Goal: Information Seeking & Learning: Learn about a topic

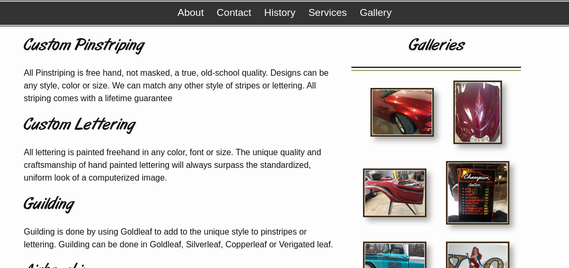
scroll to position [107, 0]
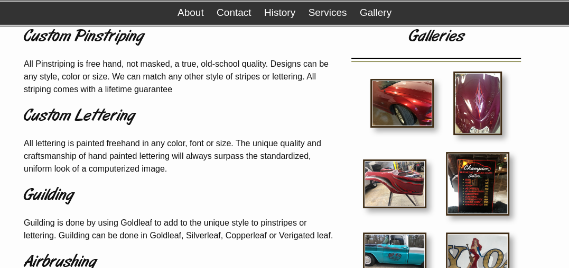
click at [397, 179] on img at bounding box center [394, 183] width 63 height 49
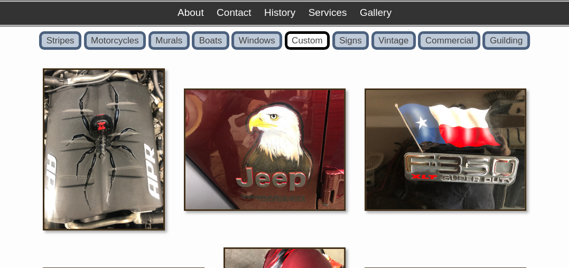
scroll to position [107, 0]
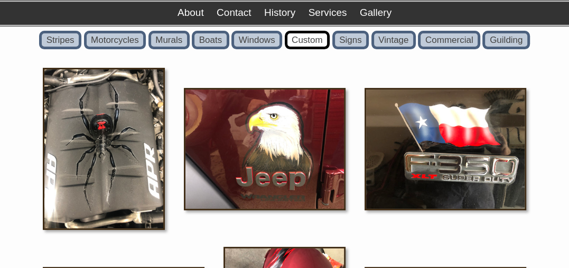
click at [110, 158] on img at bounding box center [104, 149] width 122 height 162
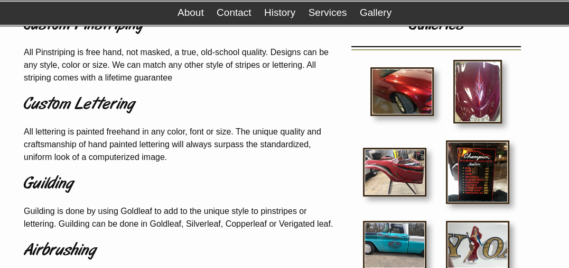
scroll to position [118, 0]
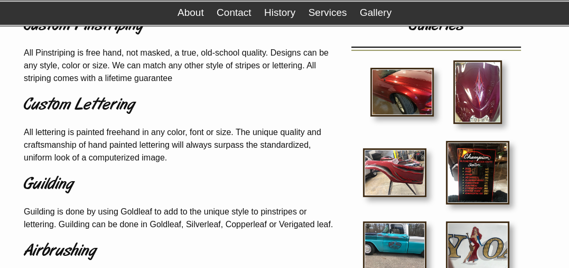
click at [488, 164] on img at bounding box center [477, 172] width 63 height 63
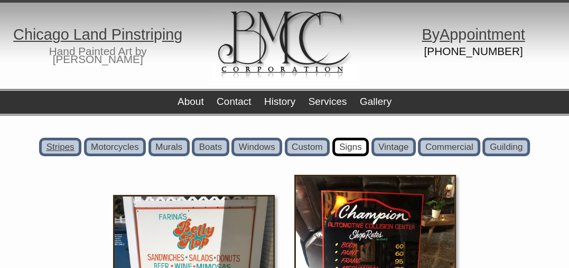
click at [49, 145] on link "Stripes" at bounding box center [60, 146] width 42 height 19
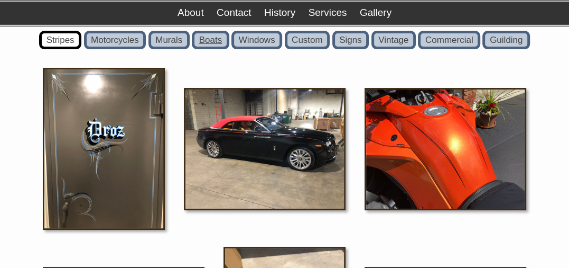
scroll to position [107, 0]
click at [116, 130] on img at bounding box center [104, 149] width 122 height 162
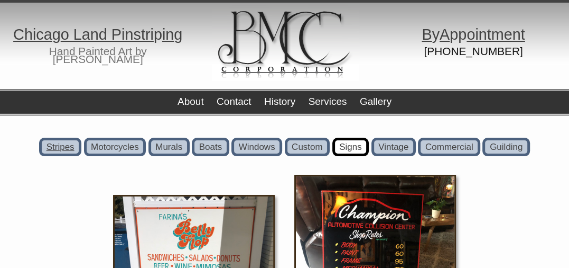
click at [63, 145] on link "Stripes" at bounding box center [60, 146] width 42 height 19
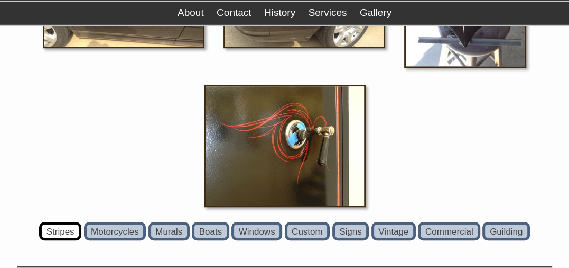
scroll to position [3426, 0]
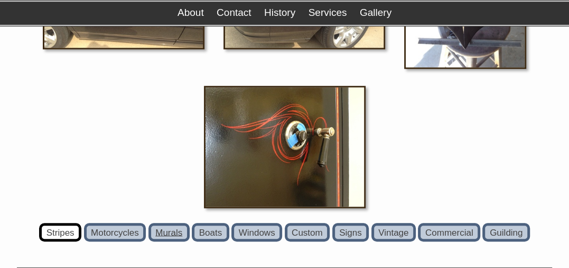
click at [165, 223] on link "Murals" at bounding box center [169, 232] width 41 height 19
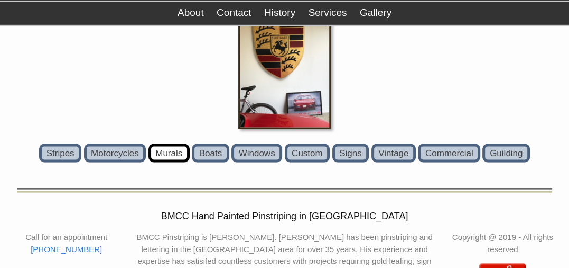
scroll to position [964, 0]
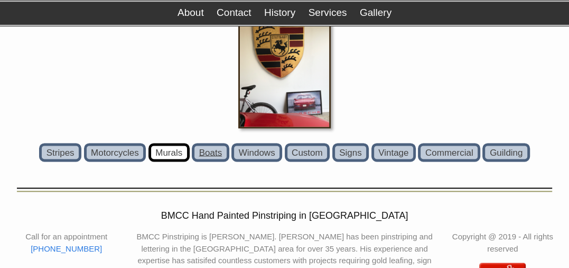
click at [205, 145] on link "Boats" at bounding box center [210, 152] width 37 height 19
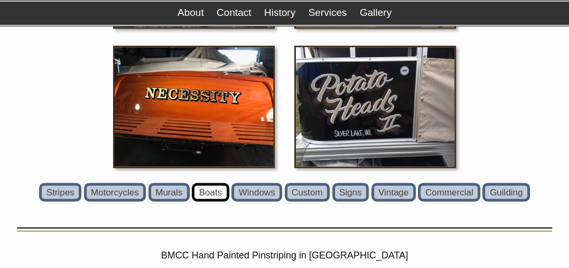
scroll to position [964, 0]
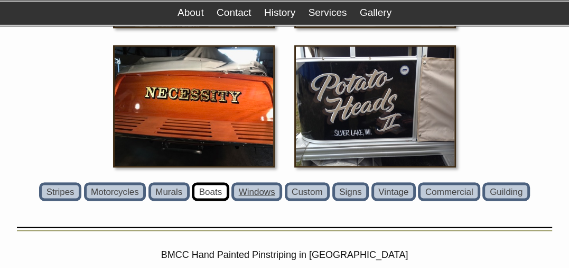
click at [260, 189] on link "Windows" at bounding box center [257, 191] width 51 height 19
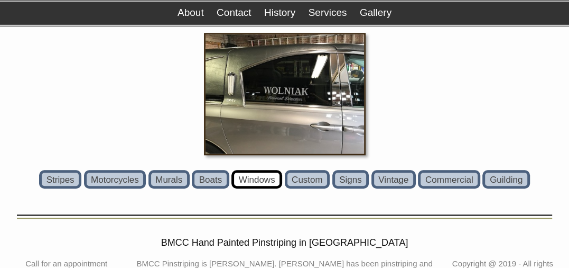
scroll to position [642, 0]
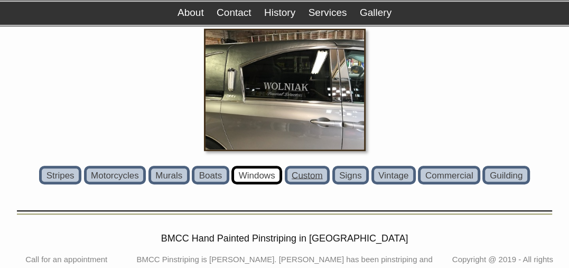
click at [315, 168] on link "Custom" at bounding box center [307, 174] width 45 height 19
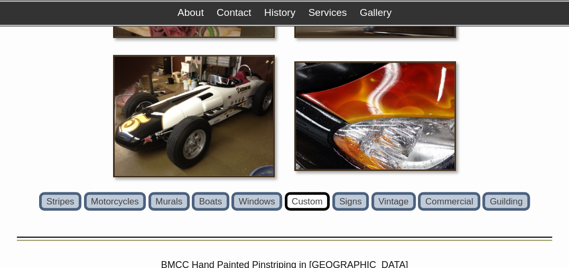
scroll to position [4926, 0]
click at [397, 192] on link "Vintage" at bounding box center [394, 201] width 44 height 19
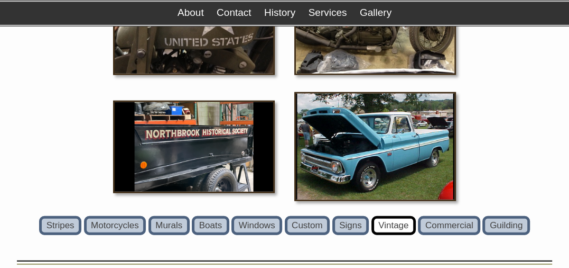
scroll to position [1850, 0]
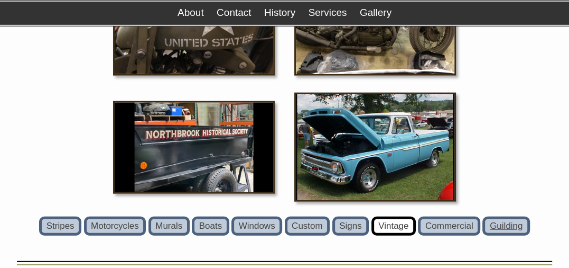
click at [502, 217] on link "Guilding" at bounding box center [506, 225] width 47 height 19
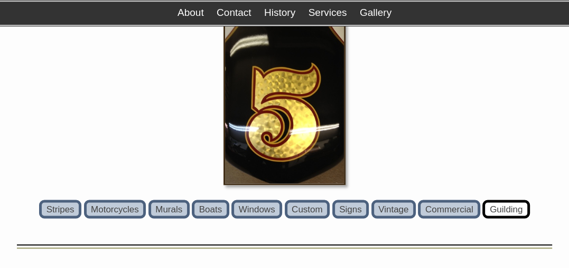
scroll to position [1285, 0]
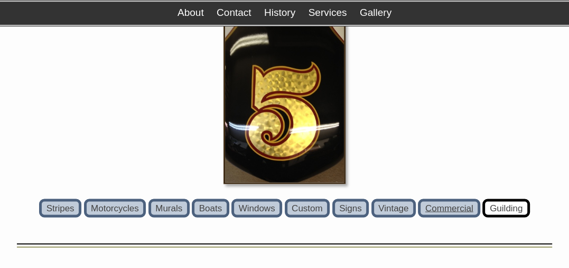
click at [455, 200] on link "Commercial" at bounding box center [449, 207] width 62 height 19
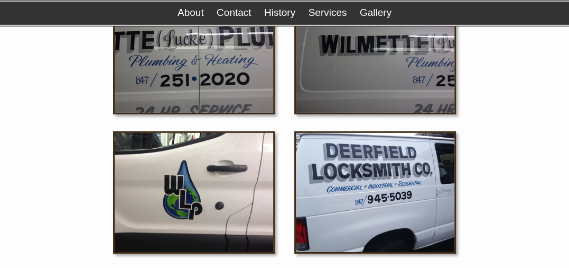
scroll to position [2435, 0]
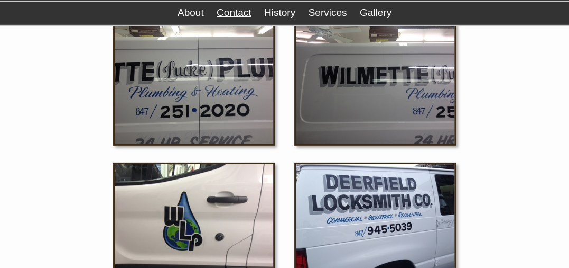
click at [232, 11] on link "Contact" at bounding box center [234, 12] width 34 height 11
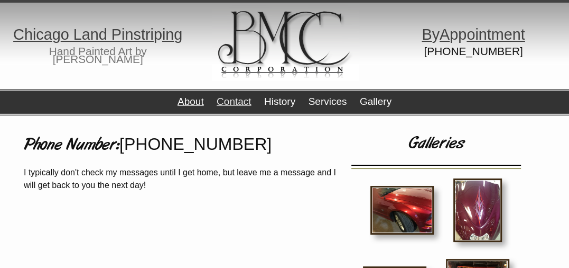
click at [189, 100] on link "About" at bounding box center [191, 101] width 26 height 11
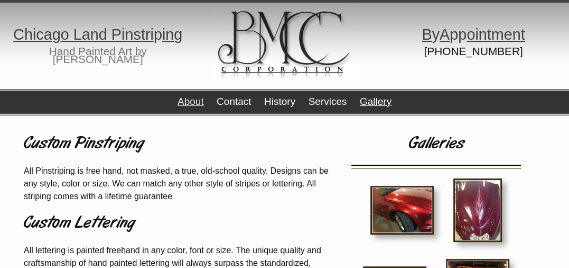
click at [370, 100] on link "Gallery" at bounding box center [376, 101] width 32 height 11
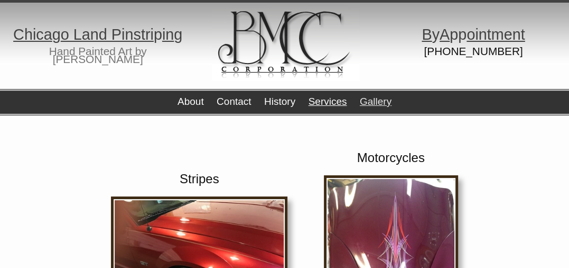
click at [333, 96] on link "Services" at bounding box center [328, 101] width 39 height 11
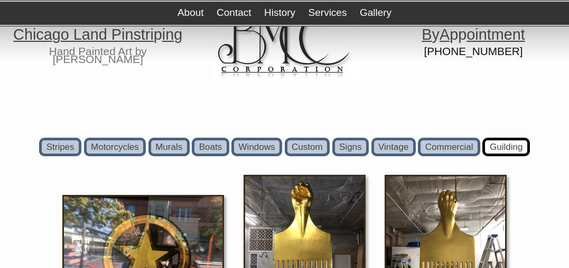
scroll to position [1285, 0]
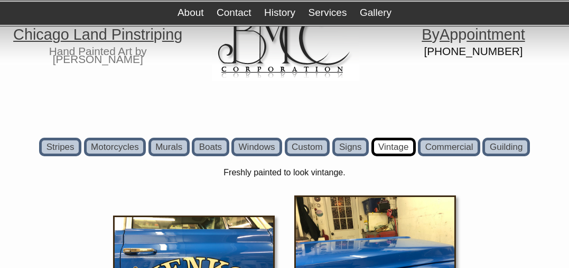
scroll to position [1850, 0]
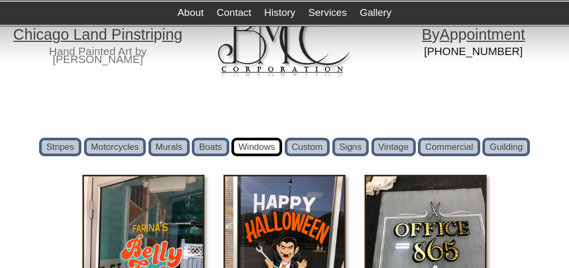
scroll to position [642, 0]
